Goal: Information Seeking & Learning: Learn about a topic

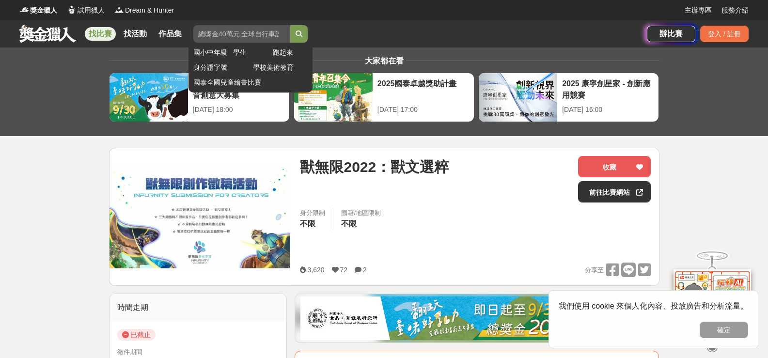
click at [262, 31] on input "search" at bounding box center [241, 33] width 97 height 17
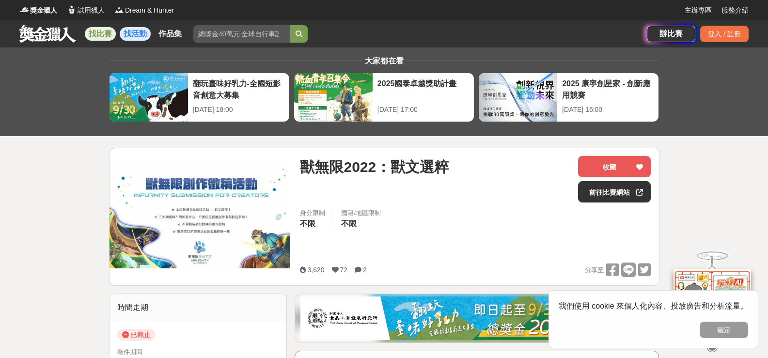
click at [135, 36] on link "找活動" at bounding box center [135, 34] width 31 height 14
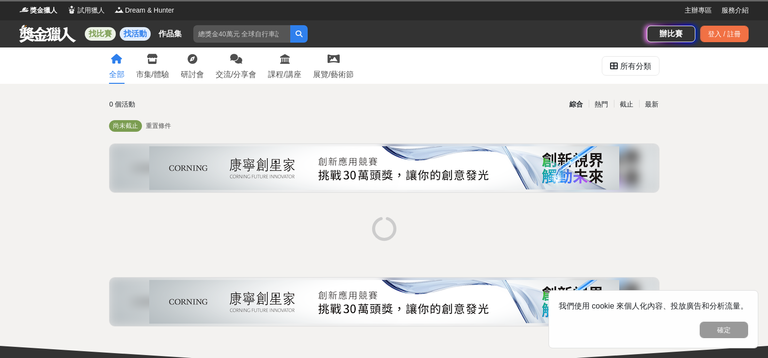
click at [105, 39] on link "找比賽" at bounding box center [100, 34] width 31 height 14
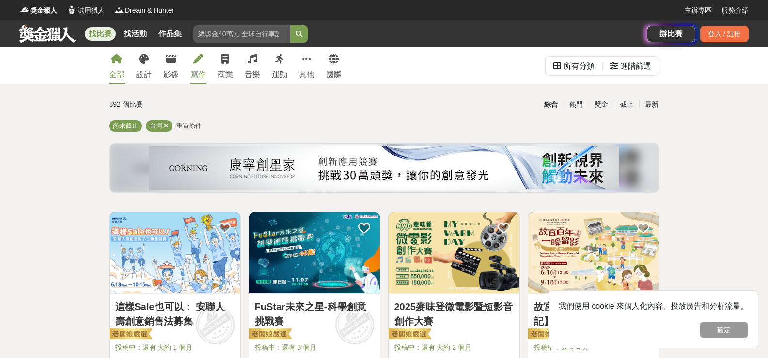
click at [198, 63] on icon at bounding box center [198, 59] width 10 height 10
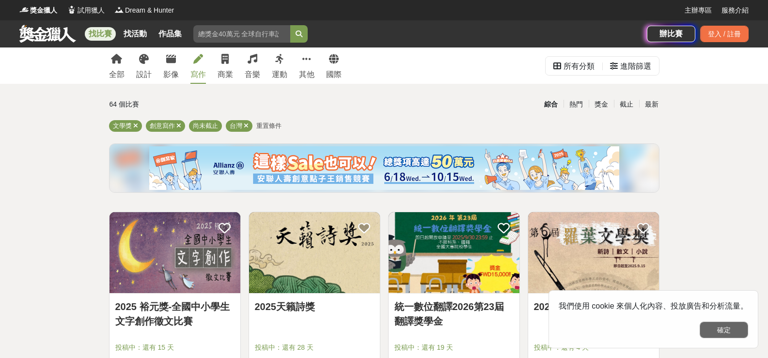
click at [735, 330] on button "確定" at bounding box center [724, 330] width 48 height 16
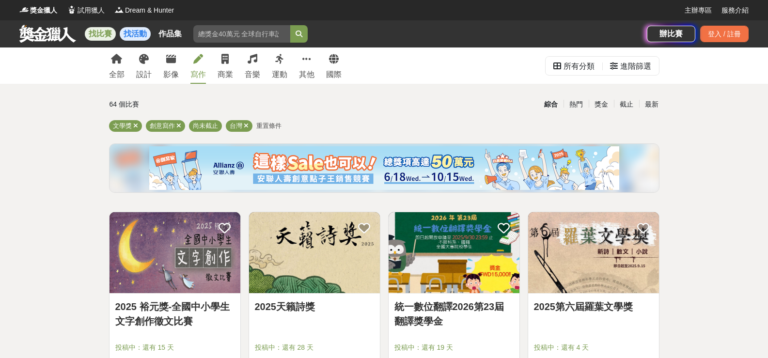
click at [128, 29] on link "找活動" at bounding box center [135, 34] width 31 height 14
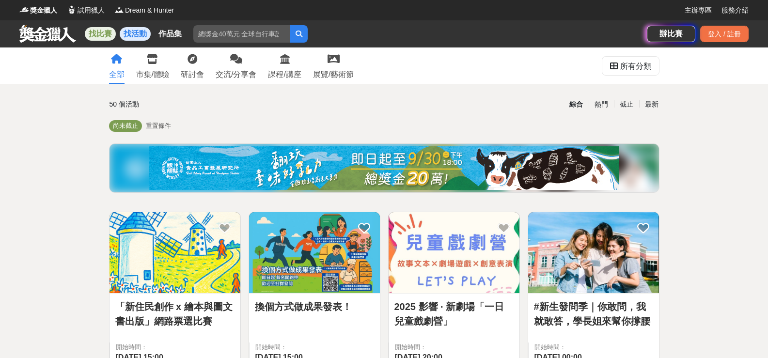
click at [105, 36] on link "找比賽" at bounding box center [100, 34] width 31 height 14
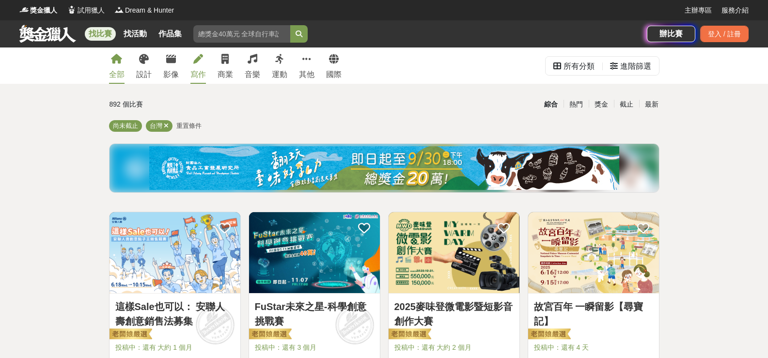
click at [195, 74] on div "寫作" at bounding box center [198, 75] width 16 height 12
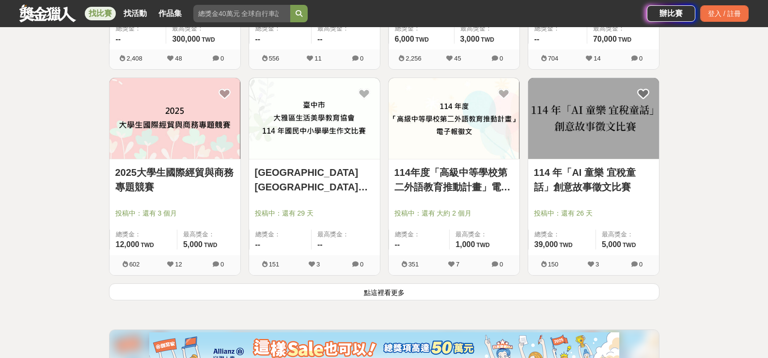
scroll to position [1260, 0]
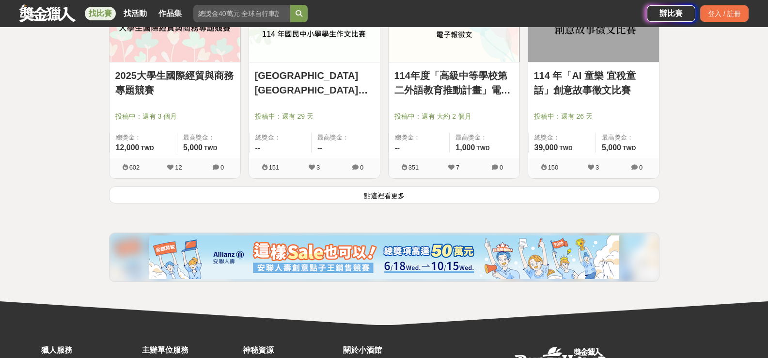
click at [460, 193] on button "點這裡看更多" at bounding box center [384, 195] width 551 height 17
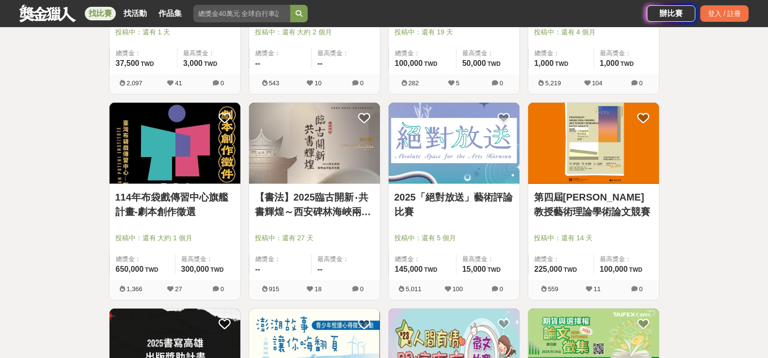
scroll to position [679, 0]
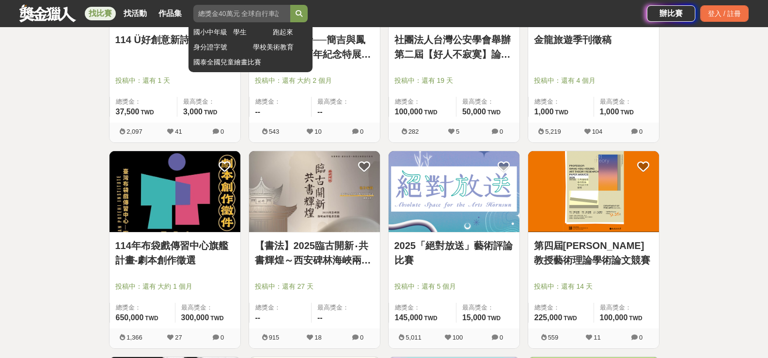
click at [242, 14] on input "search" at bounding box center [241, 13] width 97 height 17
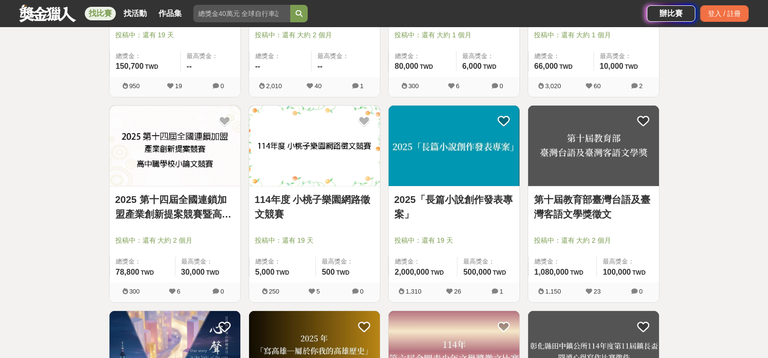
scroll to position [2036, 0]
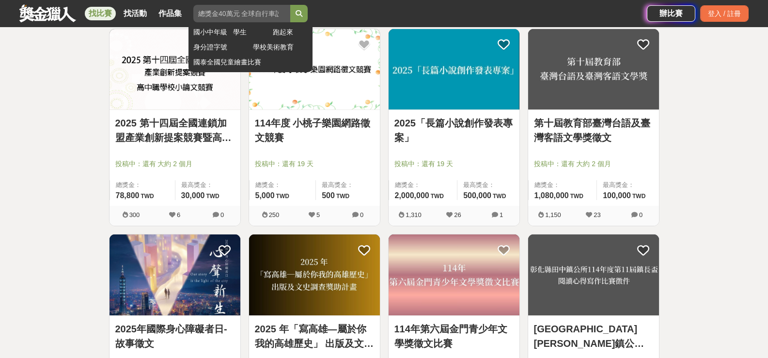
click at [218, 19] on input "search" at bounding box center [241, 13] width 97 height 17
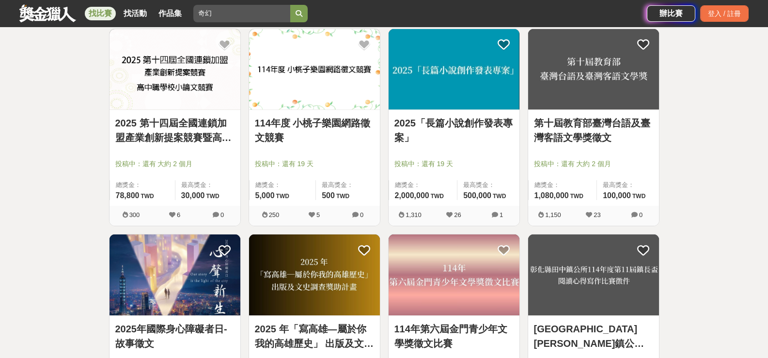
type input "奇幻"
click at [290, 5] on button "submit" at bounding box center [298, 13] width 17 height 17
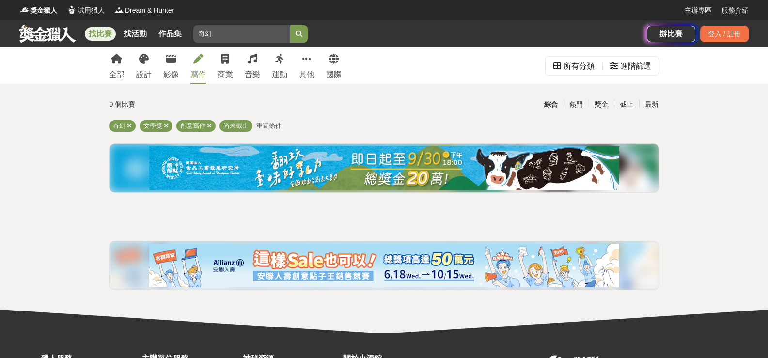
click at [261, 126] on span "重置條件" at bounding box center [268, 125] width 25 height 7
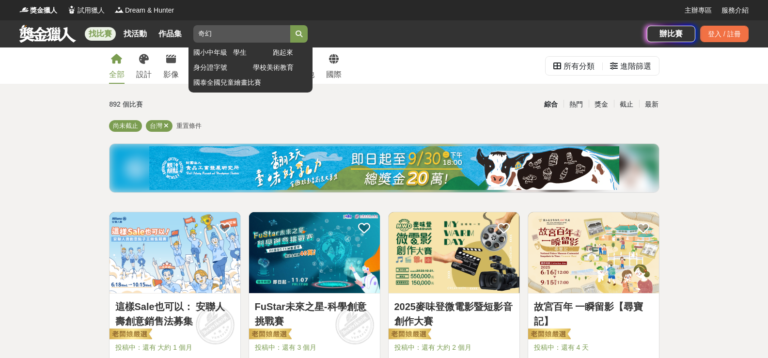
click at [239, 36] on input "奇幻" at bounding box center [241, 33] width 97 height 17
click at [295, 36] on button "submit" at bounding box center [298, 33] width 17 height 17
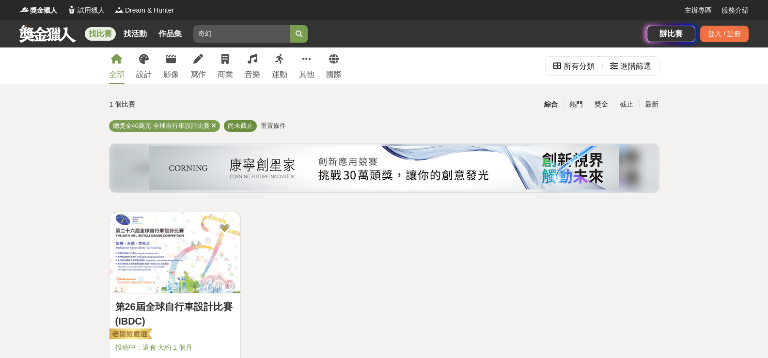
click at [241, 125] on span "尚未截止" at bounding box center [240, 125] width 25 height 7
click at [238, 126] on span "尚未截止" at bounding box center [240, 125] width 25 height 7
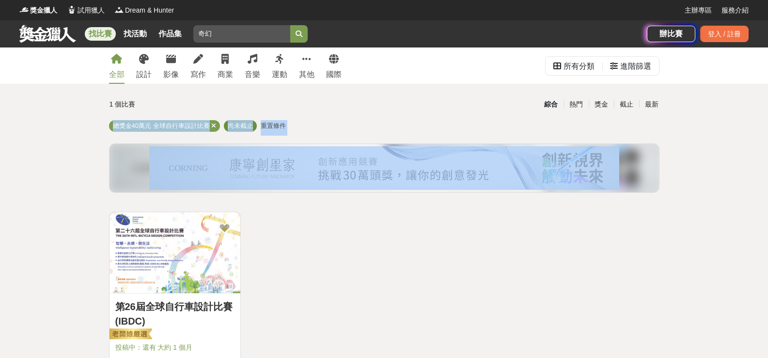
click at [238, 126] on span "尚未截止" at bounding box center [240, 125] width 25 height 7
click at [339, 124] on div "總獎金40萬元 全球自行車設計比賽 尚未截止 重置條件" at bounding box center [384, 128] width 551 height 16
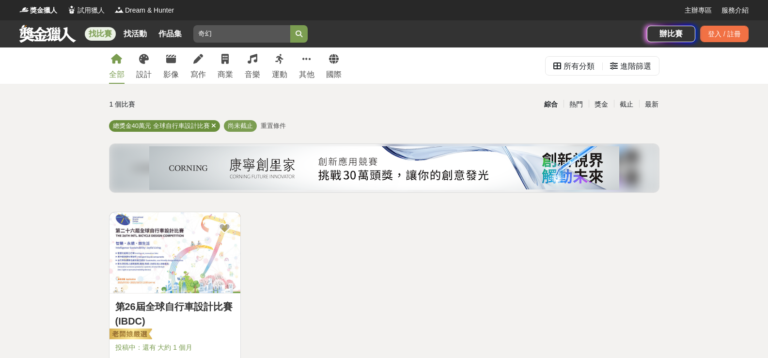
click at [213, 123] on icon at bounding box center [213, 126] width 5 height 6
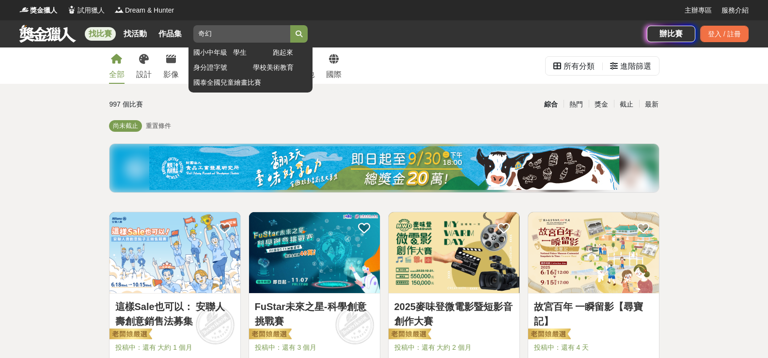
click at [236, 39] on input "奇幻" at bounding box center [241, 33] width 97 height 17
click at [302, 34] on icon "submit" at bounding box center [299, 34] width 7 height 7
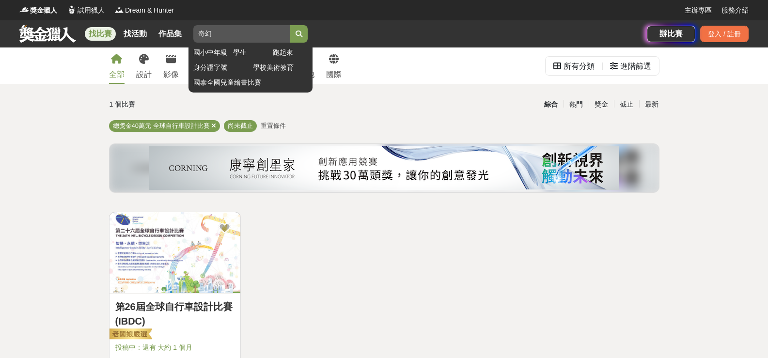
click at [302, 35] on icon "submit" at bounding box center [299, 34] width 7 height 7
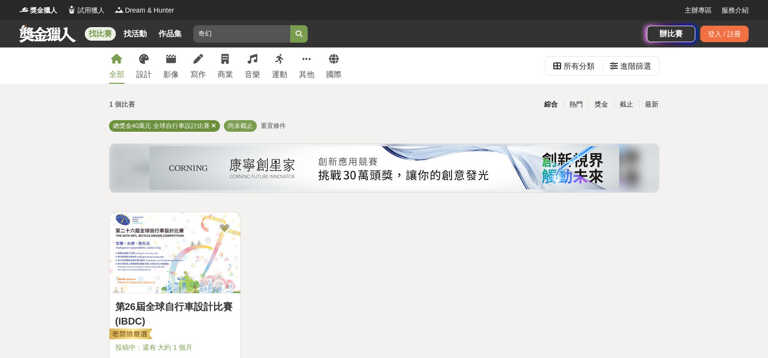
click at [213, 127] on icon at bounding box center [213, 126] width 5 height 6
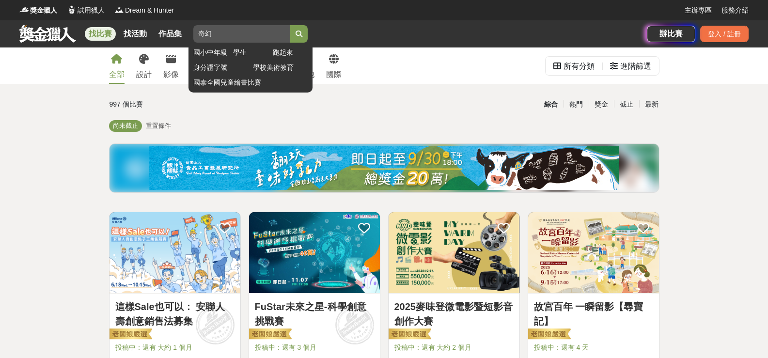
click at [240, 27] on input "奇幻" at bounding box center [241, 33] width 97 height 17
click at [302, 34] on icon "submit" at bounding box center [299, 34] width 7 height 7
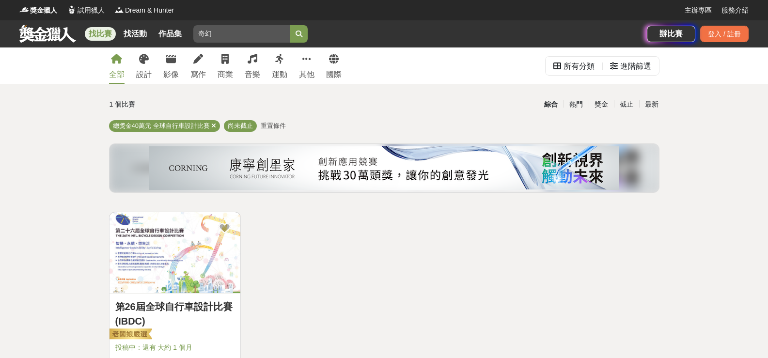
click at [271, 123] on span "重置條件" at bounding box center [273, 125] width 25 height 7
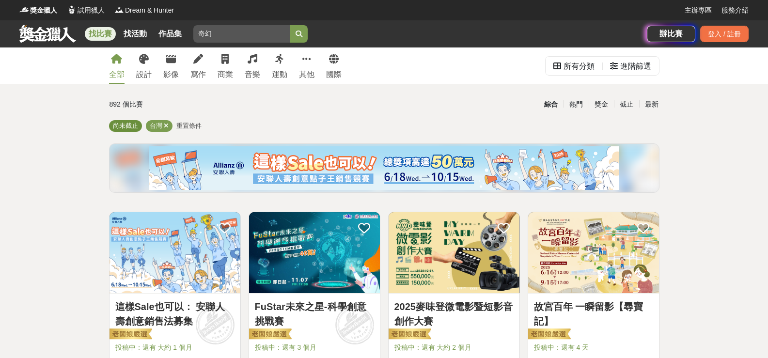
click at [129, 124] on span "尚未截止" at bounding box center [125, 125] width 25 height 7
click at [628, 70] on div "進階篩選" at bounding box center [635, 66] width 31 height 19
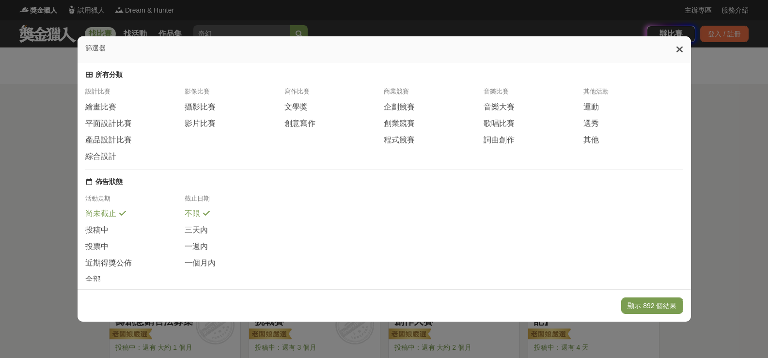
click at [119, 217] on icon at bounding box center [122, 213] width 7 height 8
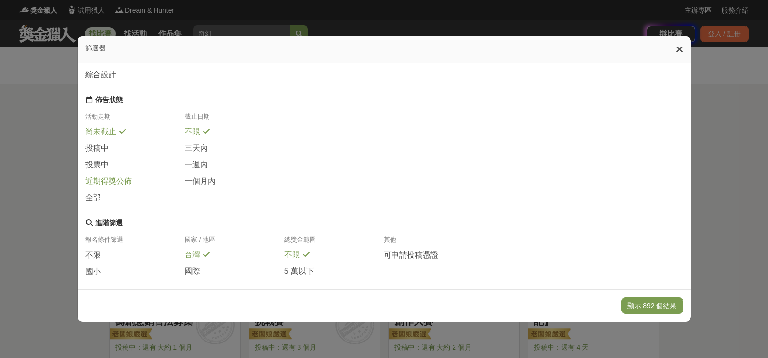
scroll to position [97, 0]
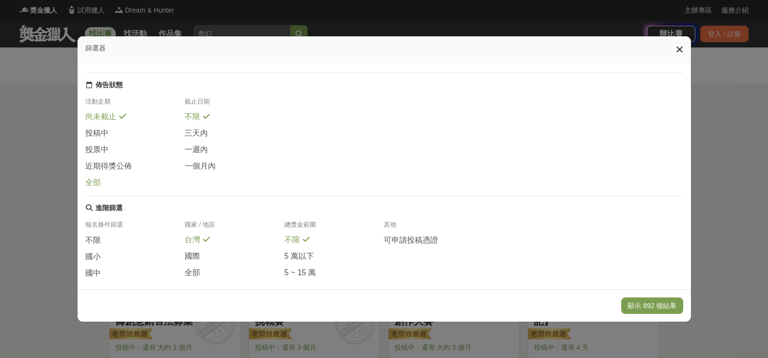
click at [95, 188] on span "全部" at bounding box center [93, 183] width 16 height 10
click at [651, 303] on button "顯示 43555 個結果" at bounding box center [648, 306] width 69 height 16
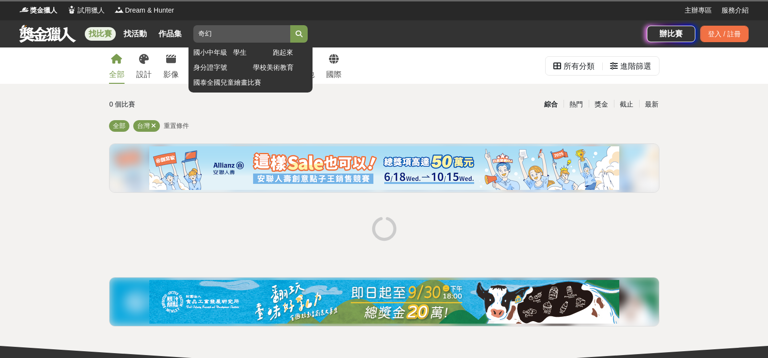
click at [308, 36] on button "submit" at bounding box center [298, 33] width 17 height 17
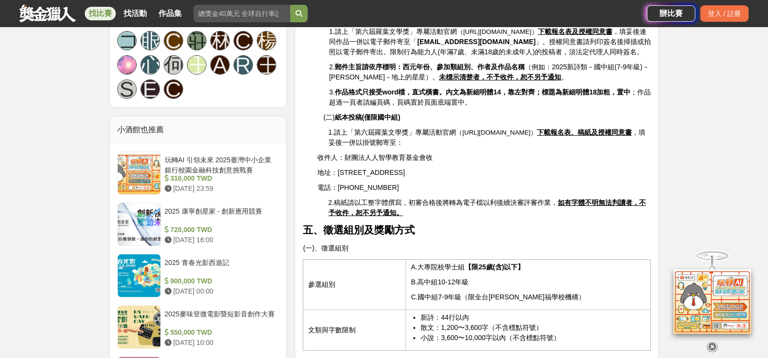
scroll to position [679, 0]
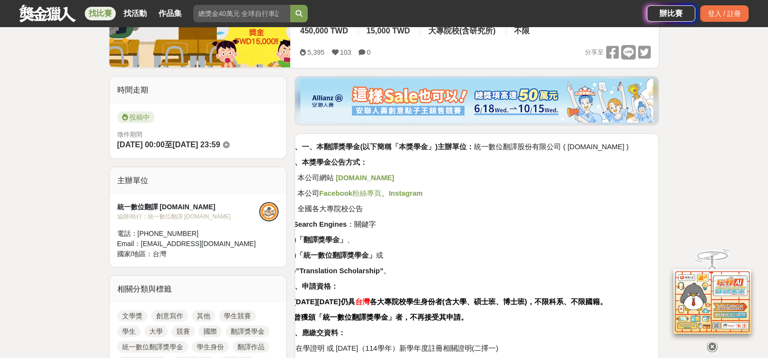
scroll to position [194, 0]
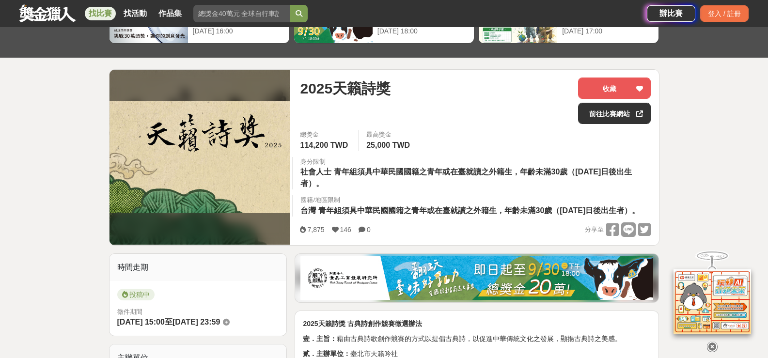
scroll to position [97, 0]
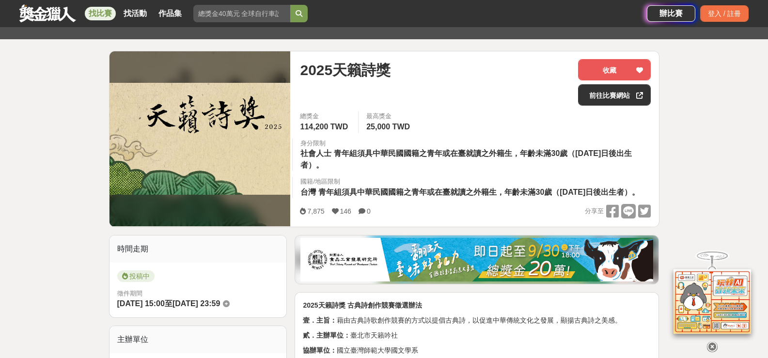
drag, startPoint x: 499, startPoint y: 142, endPoint x: 503, endPoint y: 162, distance: 20.6
click at [503, 162] on div "身分限制 社會人士 青年組須具中華民國國籍之青年或在臺就讀之外籍生，年齡未滿30歲（民國84年1月1日後出生者）。" at bounding box center [475, 155] width 366 height 33
drag, startPoint x: 407, startPoint y: 163, endPoint x: 304, endPoint y: 156, distance: 103.0
click at [304, 156] on div "身分限制 社會人士 青年組須具中華民國國籍之青年或在臺就讀之外籍生，年齡未滿30歲（民國84年1月1日後出生者）。" at bounding box center [475, 155] width 366 height 33
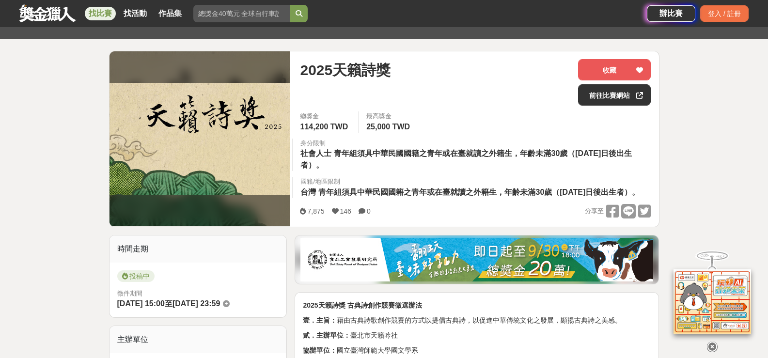
click at [304, 156] on span "社會人士" at bounding box center [316, 153] width 31 height 8
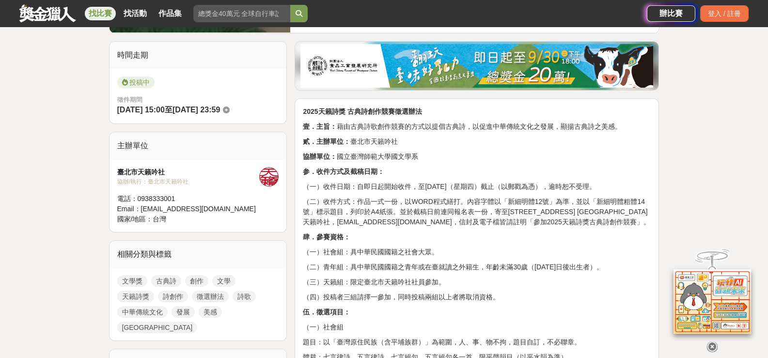
scroll to position [339, 0]
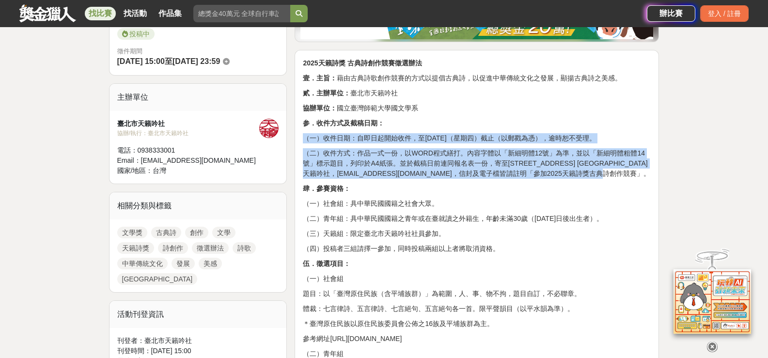
drag, startPoint x: 514, startPoint y: 142, endPoint x: 542, endPoint y: 197, distance: 62.7
click at [542, 179] on p "（二）收件方式：作品一式一份，以WORD程式繕打。內容字體以「新細明體12號」為準，並以「新細明體粗體14號」標示題目，列印於A4紙張。並於截稿日前連同報名表…" at bounding box center [477, 163] width 348 height 31
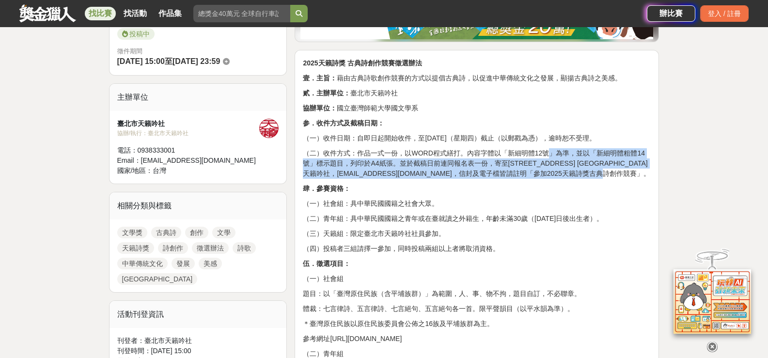
drag, startPoint x: 543, startPoint y: 194, endPoint x: 549, endPoint y: 161, distance: 34.0
click at [549, 161] on p "（二）收件方式：作品一式一份，以WORD程式繕打。內容字體以「新細明體12號」為準，並以「新細明體粗體14號」標示題目，列印於A4紙張。並於截稿日前連同報名表…" at bounding box center [477, 163] width 348 height 31
click at [550, 161] on p "（二）收件方式：作品一式一份，以WORD程式繕打。內容字體以「新細明體12號」為準，並以「新細明體粗體14號」標示題目，列印於A4紙張。並於截稿日前連同報名表…" at bounding box center [477, 163] width 348 height 31
drag, startPoint x: 550, startPoint y: 161, endPoint x: 549, endPoint y: 186, distance: 24.7
click at [549, 179] on p "（二）收件方式：作品一式一份，以WORD程式繕打。內容字體以「新細明體12號」為準，並以「新細明體粗體14號」標示題目，列印於A4紙張。並於截稿日前連同報名表…" at bounding box center [477, 163] width 348 height 31
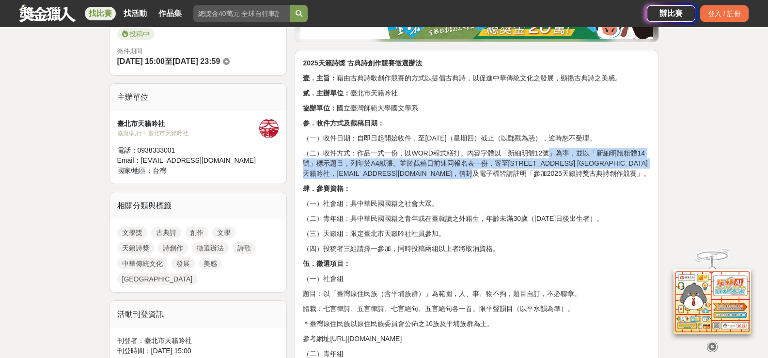
click at [549, 179] on p "（二）收件方式：作品一式一份，以WORD程式繕打。內容字體以「新細明體12號」為準，並以「新細明體粗體14號」標示題目，列印於A4紙張。並於截稿日前連同報名表…" at bounding box center [477, 163] width 348 height 31
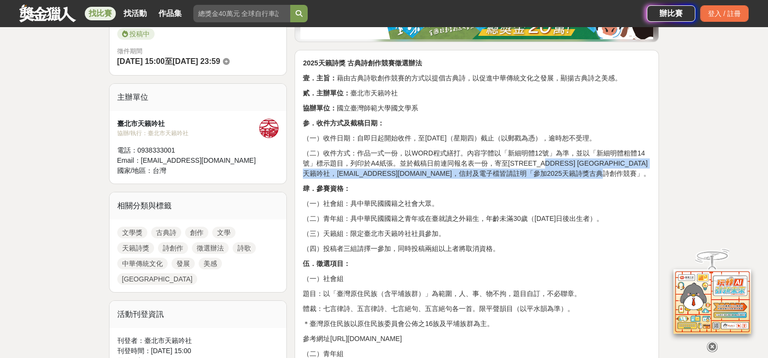
drag, startPoint x: 551, startPoint y: 170, endPoint x: 552, endPoint y: 191, distance: 21.3
click at [552, 179] on p "（二）收件方式：作品一式一份，以WORD程式繕打。內容字體以「新細明體12號」為準，並以「新細明體粗體14號」標示題目，列印於A4紙張。並於截稿日前連同報名表…" at bounding box center [477, 163] width 348 height 31
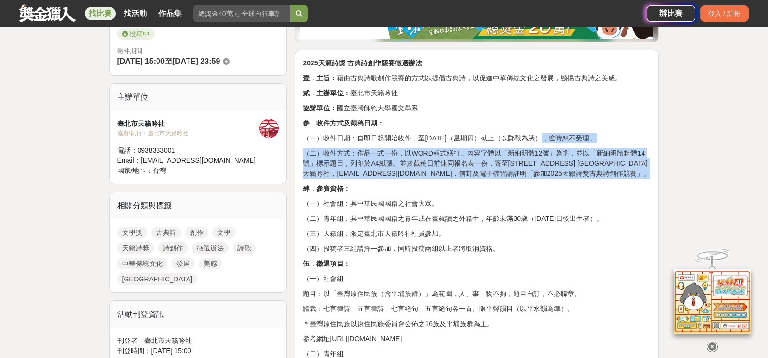
drag, startPoint x: 552, startPoint y: 191, endPoint x: 556, endPoint y: 151, distance: 40.5
click at [556, 143] on p "（一）收件日期：自即日起開始收件，至10月9日（星期四）截止（以郵戳為憑），逾時恕不受理。" at bounding box center [477, 138] width 348 height 10
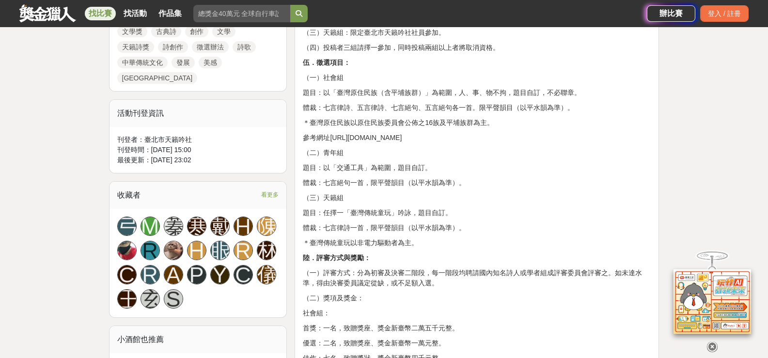
scroll to position [485, 0]
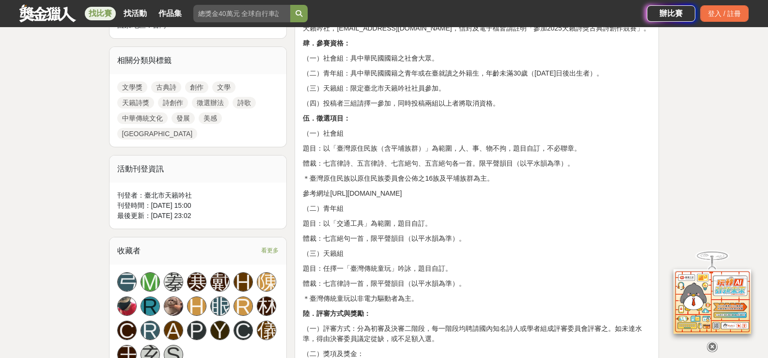
drag, startPoint x: 567, startPoint y: 156, endPoint x: 583, endPoint y: 200, distance: 47.1
click at [583, 200] on div "2025天籟詩獎 古典詩創作競賽徵選辦法 壹．主旨： 藉由古典詩歌創作競賽的方式以提倡古典詩，以促進中華傳統文化之發展，顯揚古典詩之美感。 貳．主辦單位： 臺…" at bounding box center [477, 349] width 348 height 873
click at [583, 184] on p "＊臺灣原住民族以原住民族委員會公佈之16族及平埔族群為主。" at bounding box center [477, 179] width 348 height 10
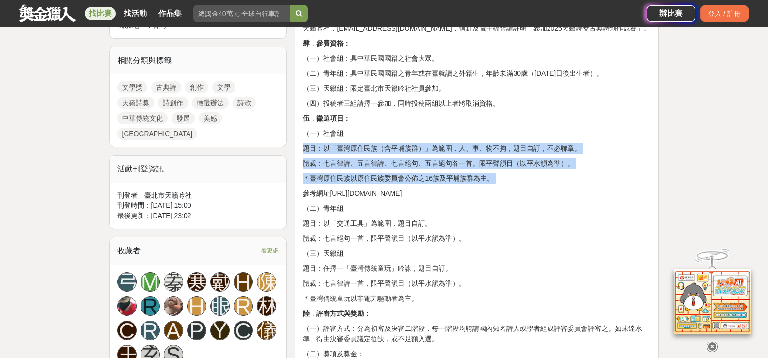
drag, startPoint x: 583, startPoint y: 200, endPoint x: 584, endPoint y: 158, distance: 42.2
click at [585, 159] on div "2025天籟詩獎 古典詩創作競賽徵選辦法 壹．主旨： 藉由古典詩歌創作競賽的方式以提倡古典詩，以促進中華傳統文化之發展，顯揚古典詩之美感。 貳．主辦單位： 臺…" at bounding box center [477, 349] width 348 height 873
click at [584, 139] on p "（一）社會組" at bounding box center [477, 133] width 348 height 10
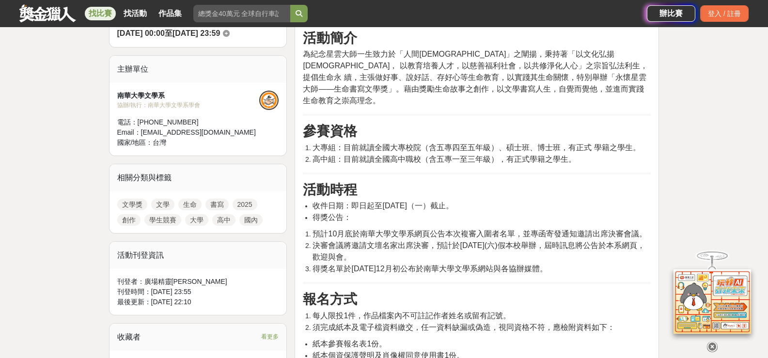
scroll to position [388, 0]
